Goal: Complete application form

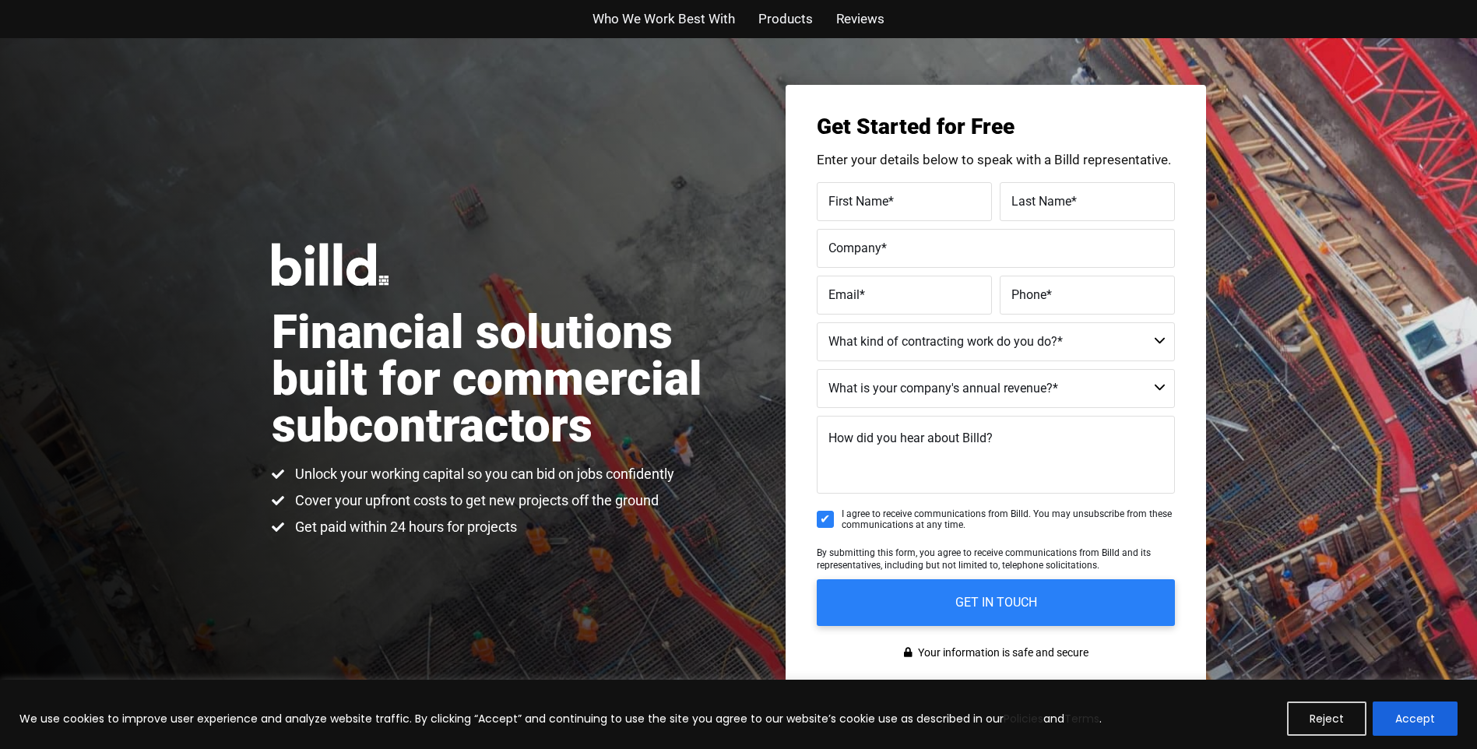
click at [844, 193] on span "First Name" at bounding box center [858, 200] width 60 height 15
click at [844, 193] on input "First Name *" at bounding box center [904, 201] width 175 height 39
type input "[PERSON_NAME]"
type input "J west Concrete"
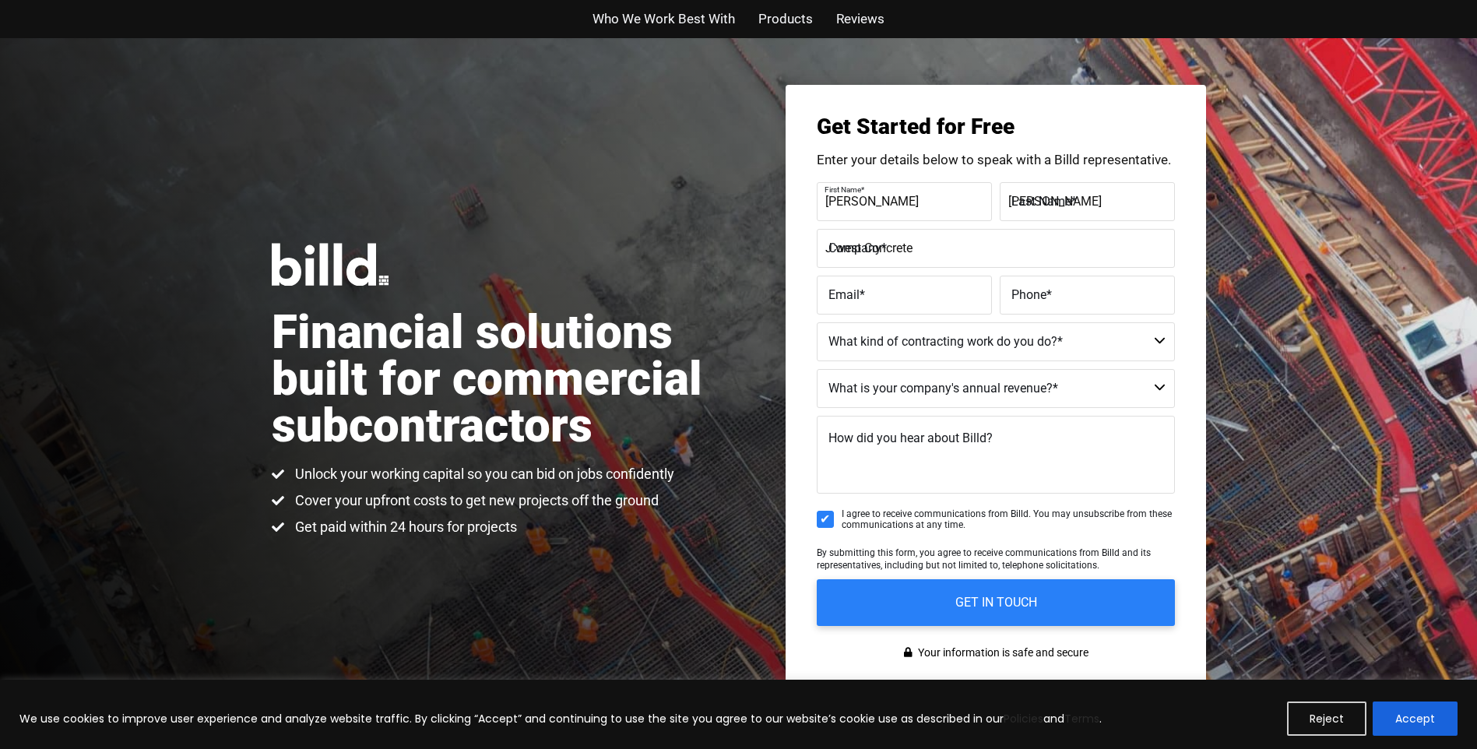
type input "[EMAIL_ADDRESS][DOMAIN_NAME]"
type input "[PHONE_NUMBER]"
click at [1161, 338] on select "Commercial Commercial and Residential Residential Not a Contractor" at bounding box center [996, 341] width 358 height 39
select select "Commercial and Residential"
click at [817, 322] on select "Commercial Commercial and Residential Residential Not a Contractor" at bounding box center [996, 341] width 358 height 39
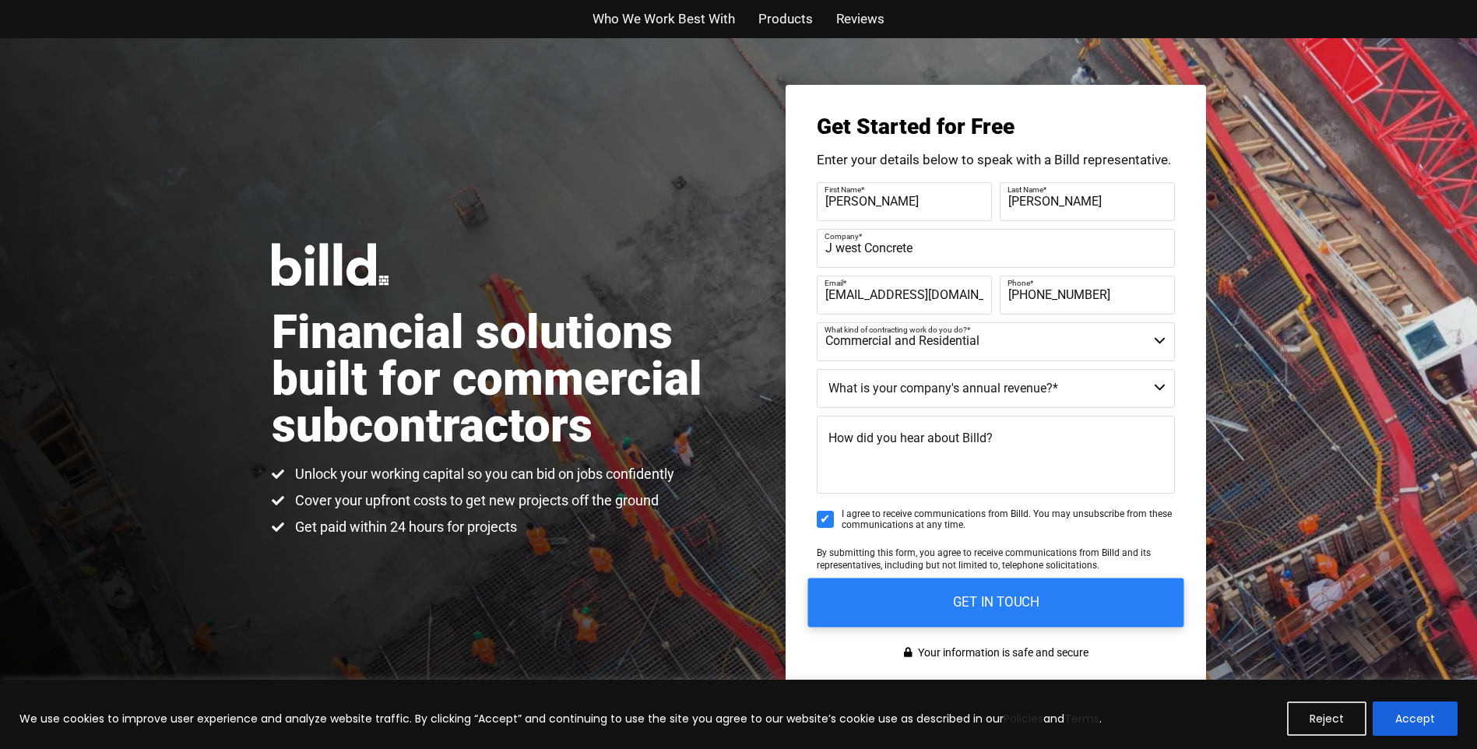
click at [1049, 599] on input "GET IN TOUCH" at bounding box center [995, 602] width 376 height 49
click at [995, 600] on input "GET IN TOUCH" at bounding box center [995, 602] width 376 height 49
click at [1161, 385] on select "$40M + $25M - $40M $8M - $25M $4M - $8M $2M - $4M $1M - $2M Less than $1M" at bounding box center [996, 388] width 358 height 39
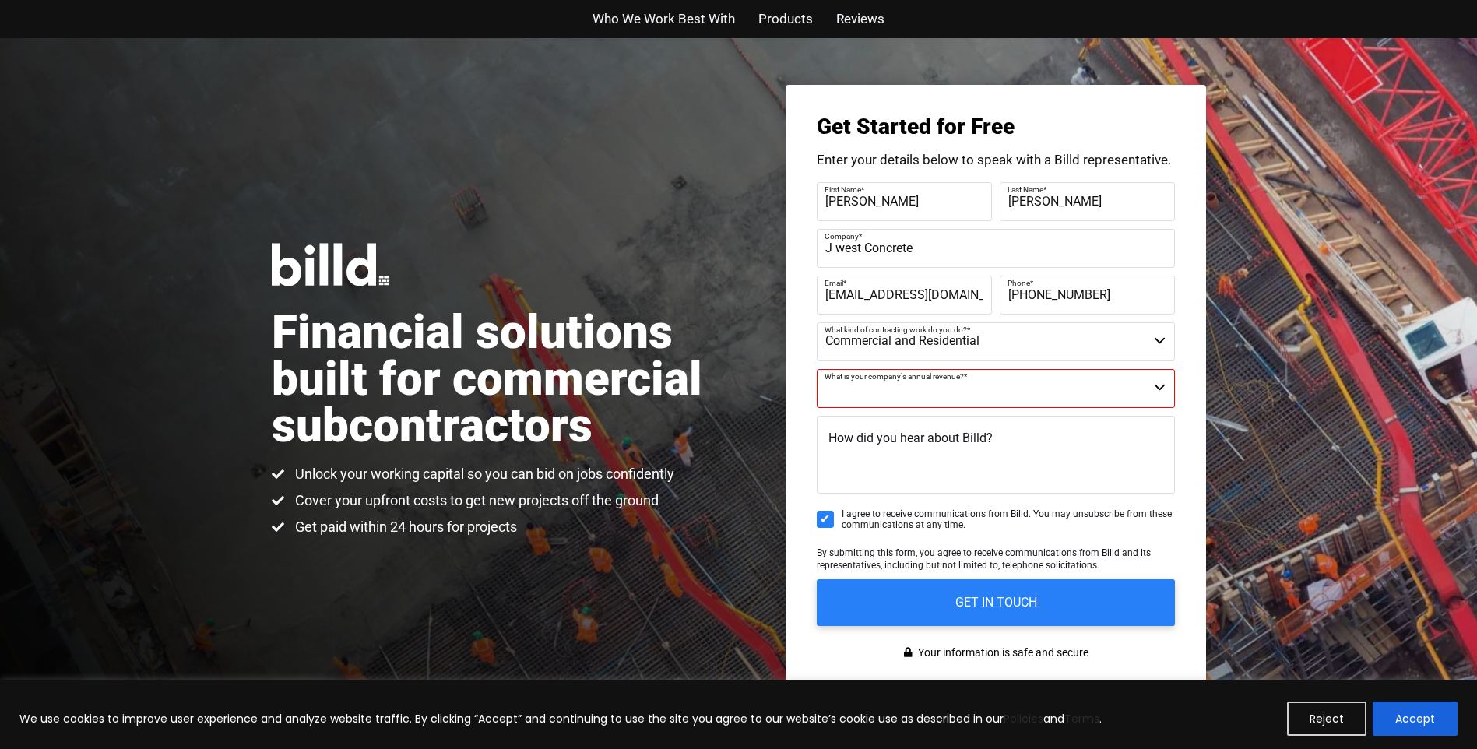
select select "Less than $1M"
click at [817, 369] on select "$40M + $25M - $40M $8M - $25M $4M - $8M $2M - $4M $1M - $2M Less than $1M" at bounding box center [996, 388] width 358 height 39
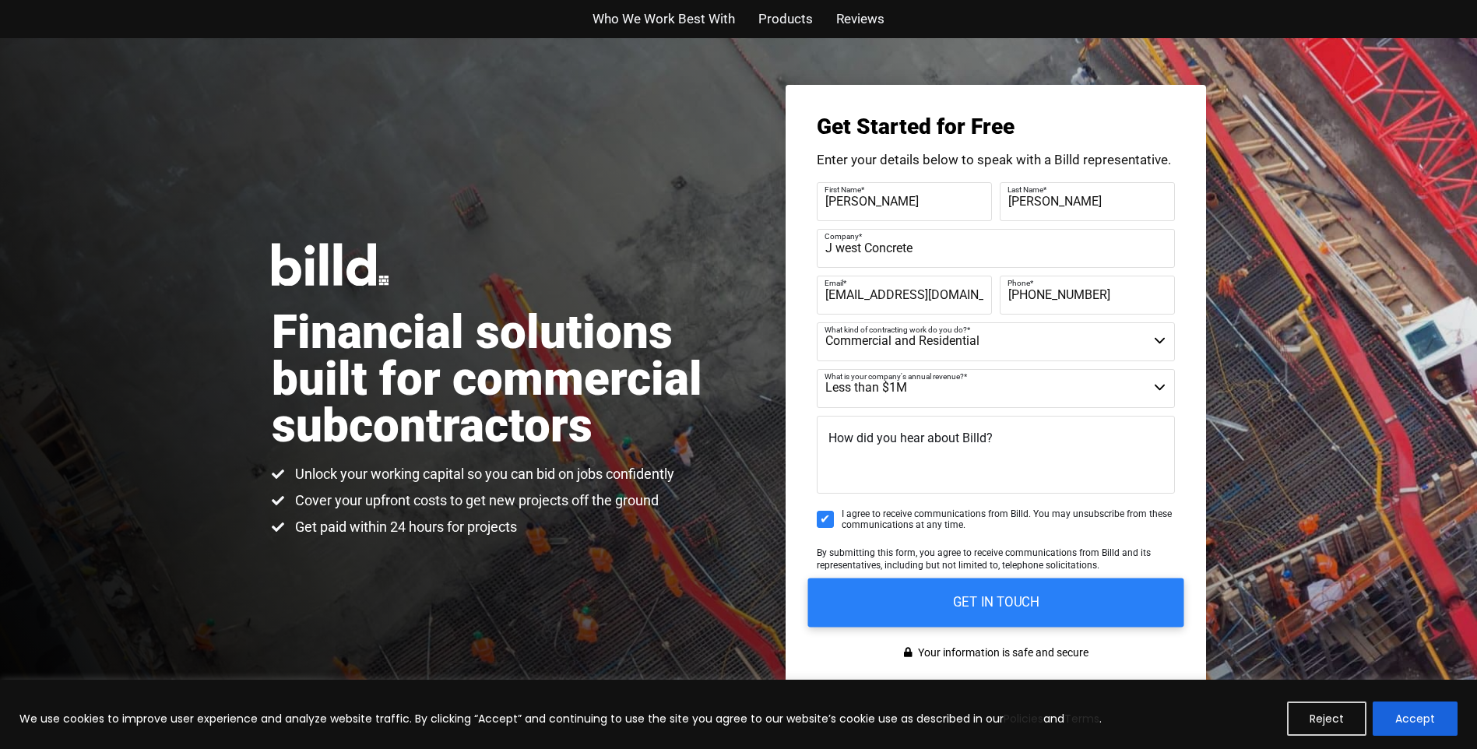
click at [907, 589] on input "GET IN TOUCH" at bounding box center [995, 602] width 376 height 49
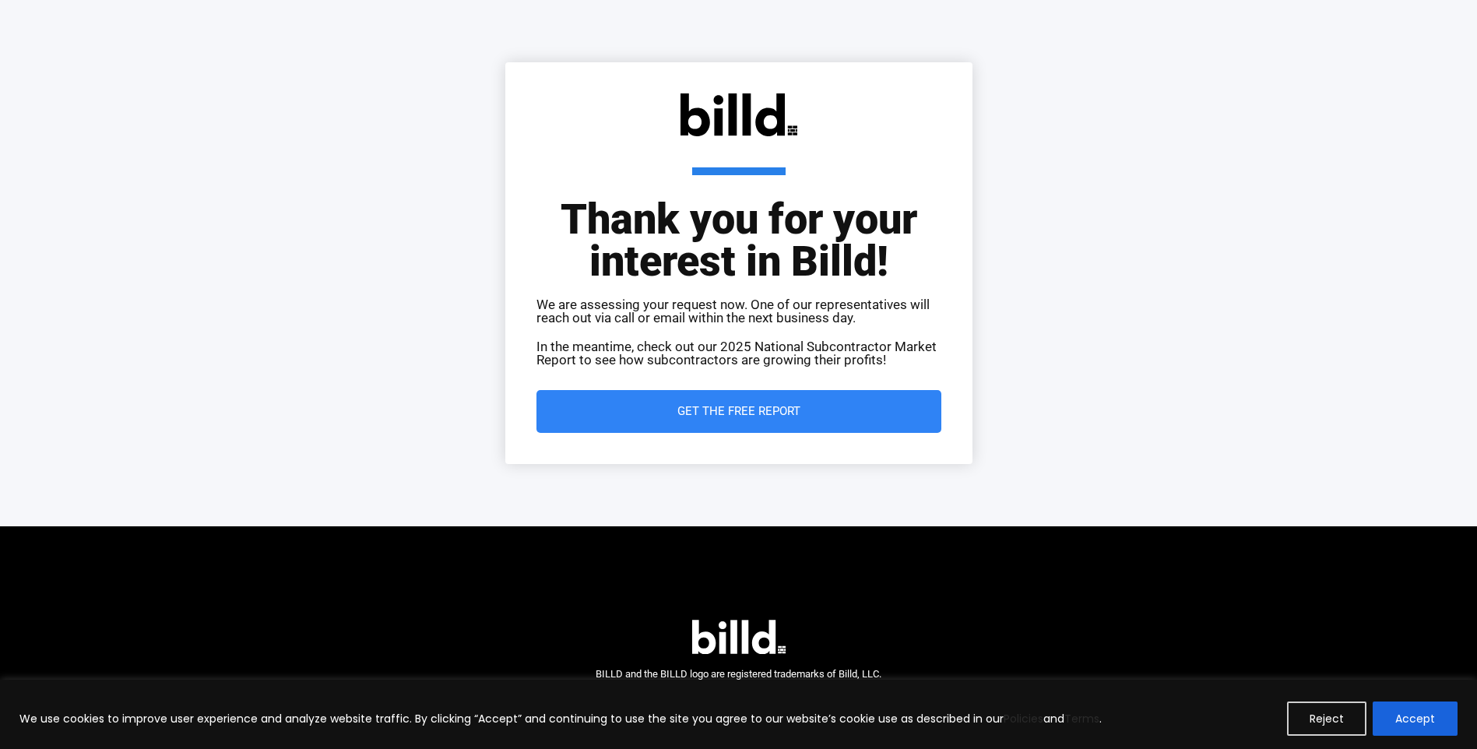
click at [782, 403] on link "Get the Free Report" at bounding box center [738, 411] width 405 height 43
